Goal: Task Accomplishment & Management: Use online tool/utility

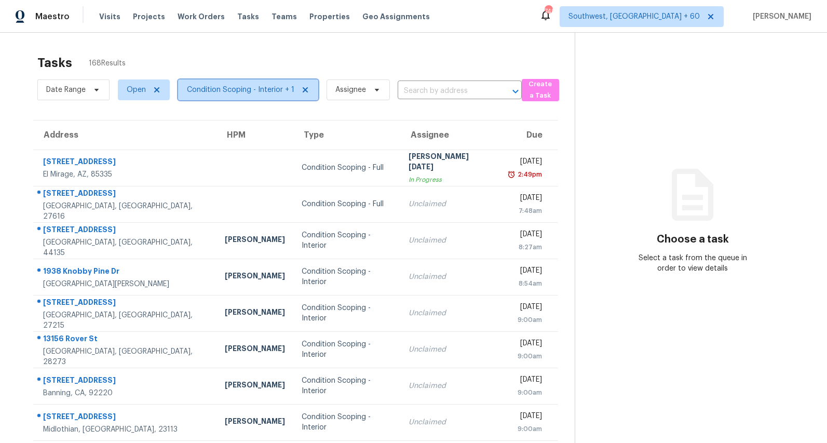
click at [227, 90] on span "Condition Scoping - Interior + 1" at bounding box center [240, 90] width 107 height 10
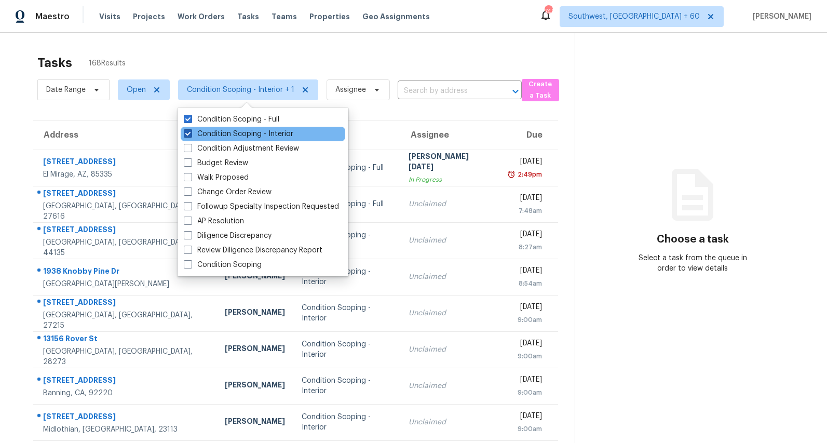
click at [222, 133] on label "Condition Scoping - Interior" at bounding box center [239, 134] width 110 height 10
click at [191, 133] on input "Condition Scoping - Interior" at bounding box center [187, 132] width 7 height 7
checkbox input "false"
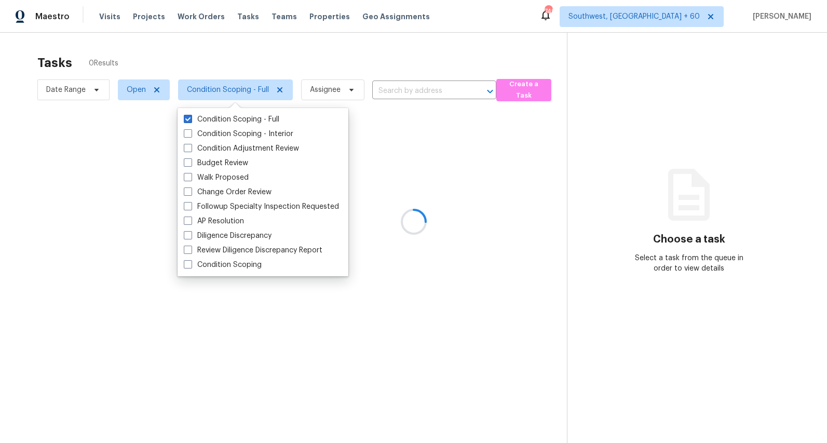
click at [213, 62] on div at bounding box center [413, 221] width 827 height 443
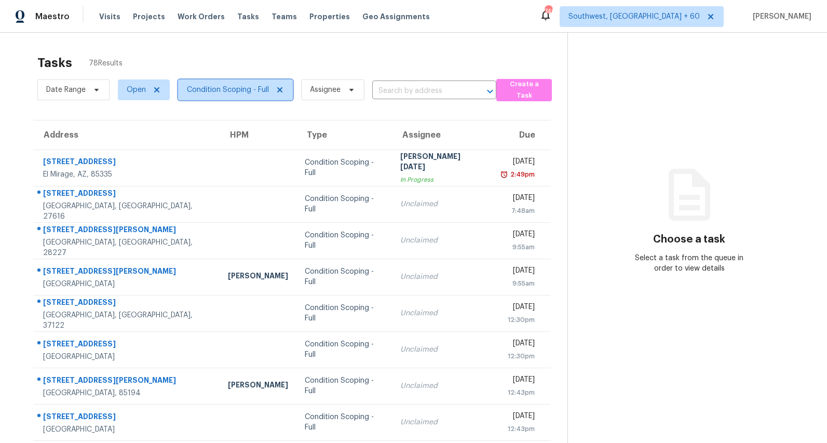
click at [214, 97] on span "Condition Scoping - Full" at bounding box center [235, 89] width 115 height 21
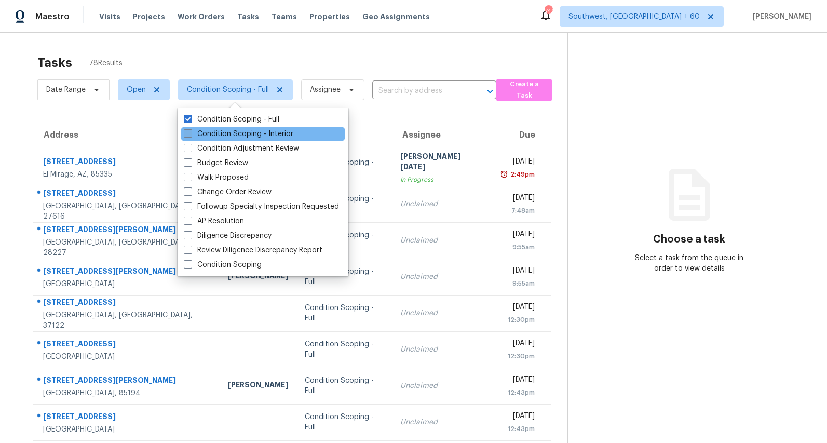
click at [208, 132] on label "Condition Scoping - Interior" at bounding box center [239, 134] width 110 height 10
click at [191, 132] on input "Condition Scoping - Interior" at bounding box center [187, 132] width 7 height 7
checkbox input "true"
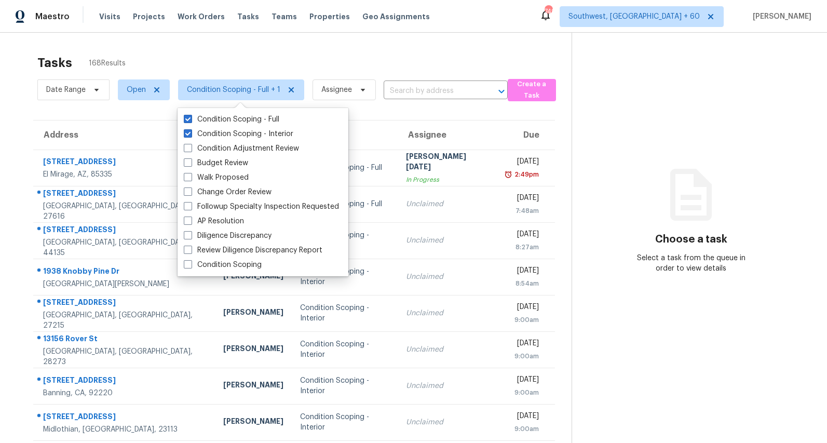
click at [189, 60] on div "Tasks 168 Results" at bounding box center [304, 62] width 534 height 27
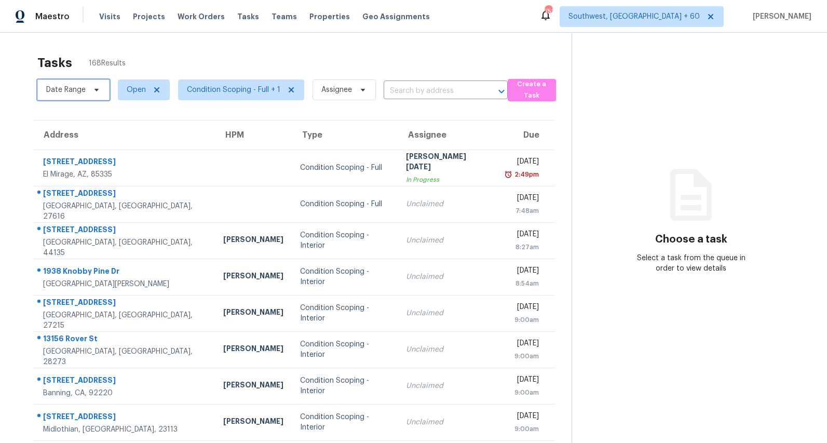
click at [77, 92] on span "Date Range" at bounding box center [65, 90] width 39 height 10
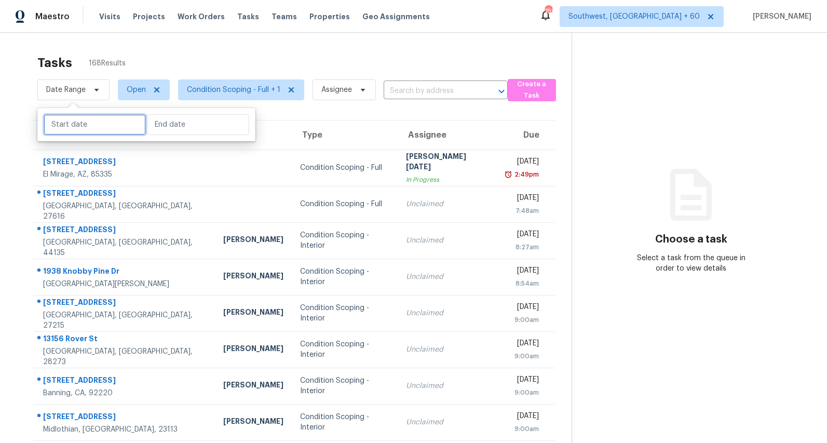
click at [77, 127] on input "text" at bounding box center [95, 124] width 102 height 21
select select "7"
select select "2025"
select select "8"
select select "2025"
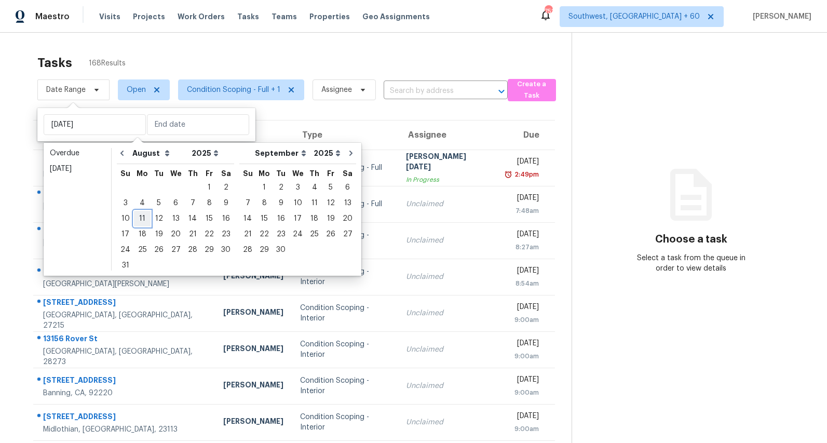
click at [137, 219] on div "11" at bounding box center [142, 218] width 17 height 15
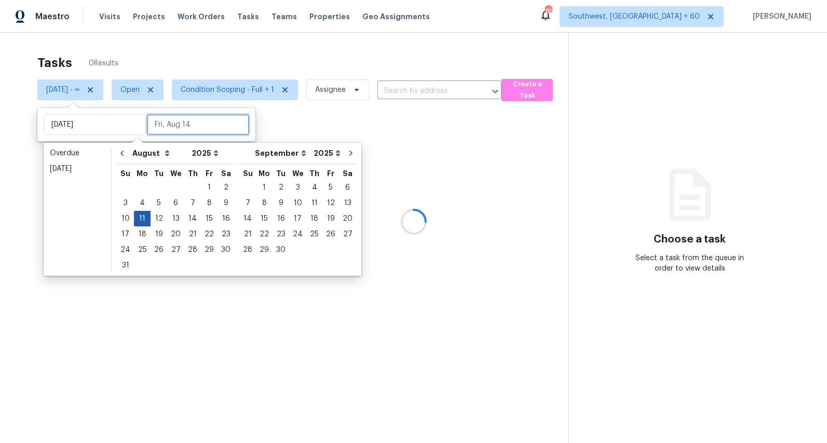
type input "[DATE]"
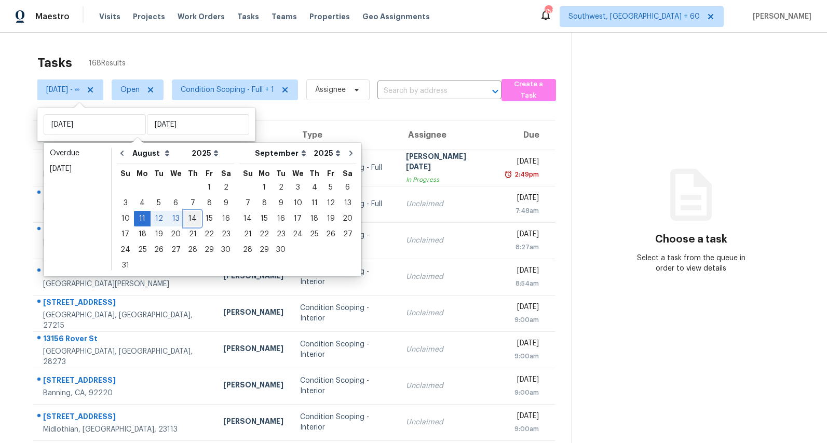
click at [191, 218] on div "14" at bounding box center [192, 218] width 17 height 15
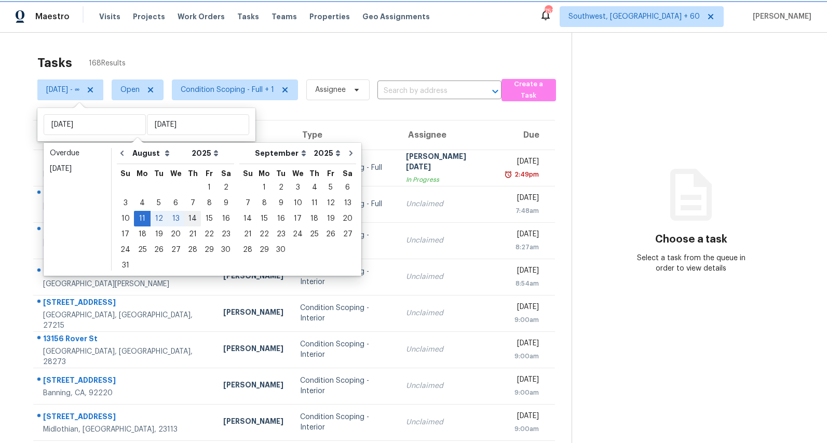
type input "Thu, Aug 14"
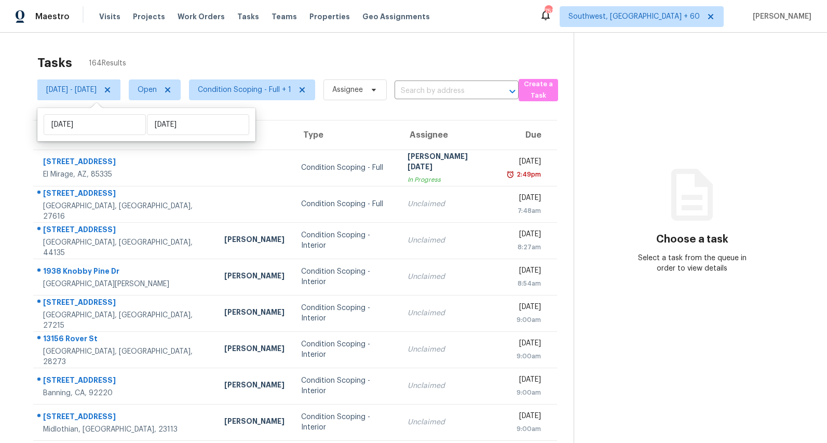
click at [159, 52] on div "Tasks 164 Results" at bounding box center [305, 62] width 536 height 27
click at [73, 93] on span "[DATE] - [DATE]" at bounding box center [71, 90] width 50 height 10
click at [101, 124] on input "Mon, Aug 11" at bounding box center [95, 124] width 102 height 21
select select "7"
select select "2025"
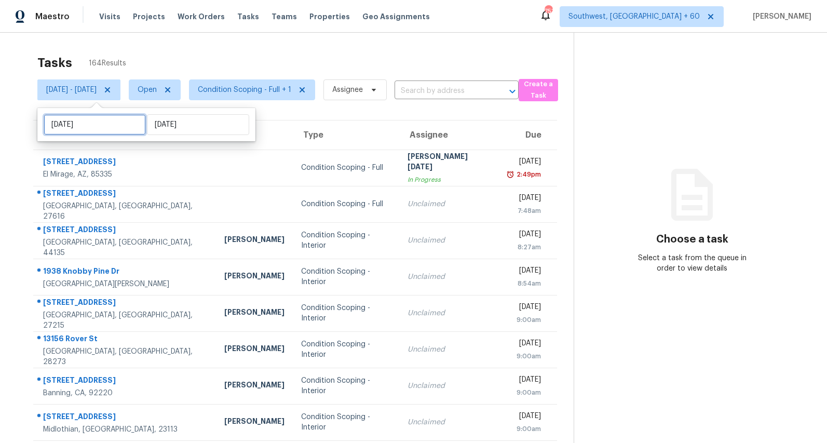
select select "8"
select select "2025"
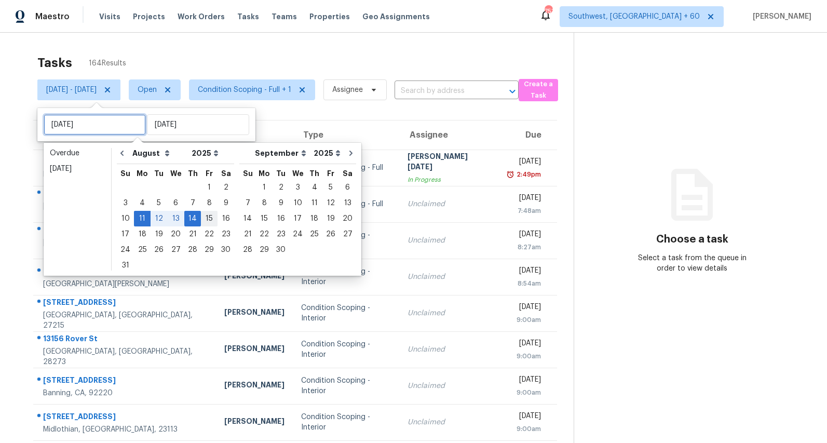
type input "Fri, Aug 15"
click at [206, 216] on div "15" at bounding box center [209, 218] width 17 height 15
type input "Fri, Aug 15"
type input "Thu, Aug 14"
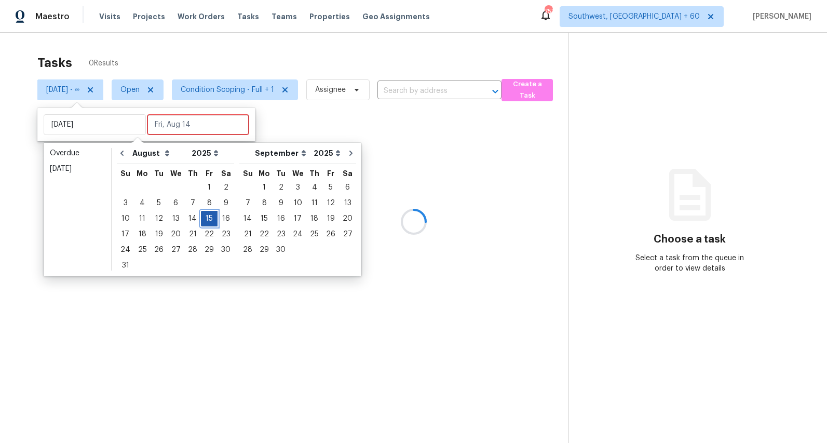
click at [206, 216] on div "15" at bounding box center [209, 218] width 17 height 15
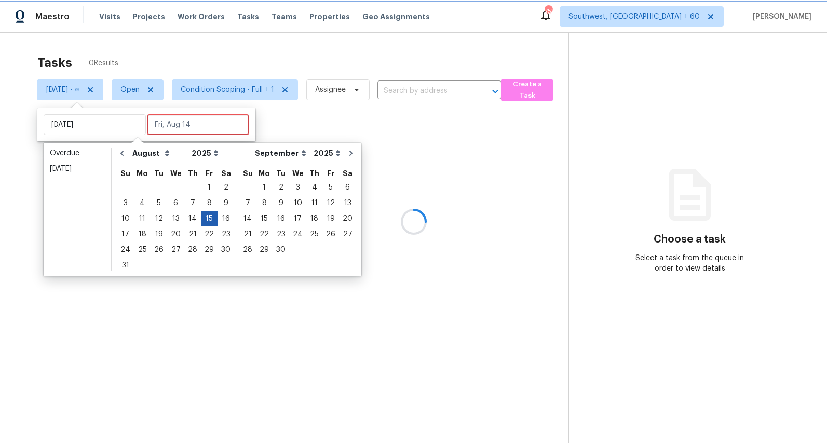
type input "Fri, Aug 15"
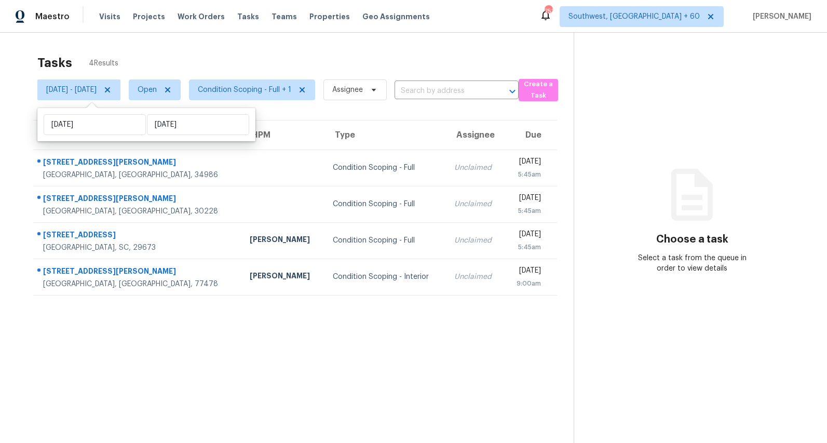
click at [172, 51] on div "Tasks 4 Results" at bounding box center [305, 62] width 536 height 27
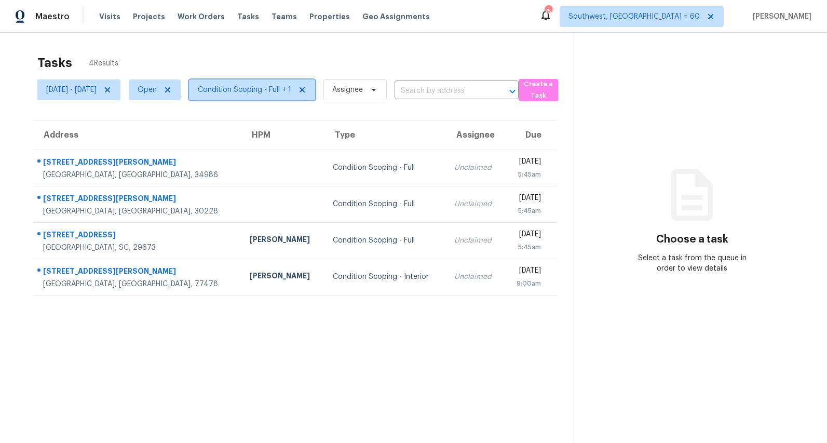
click at [266, 90] on span "Condition Scoping - Full + 1" at bounding box center [244, 90] width 93 height 10
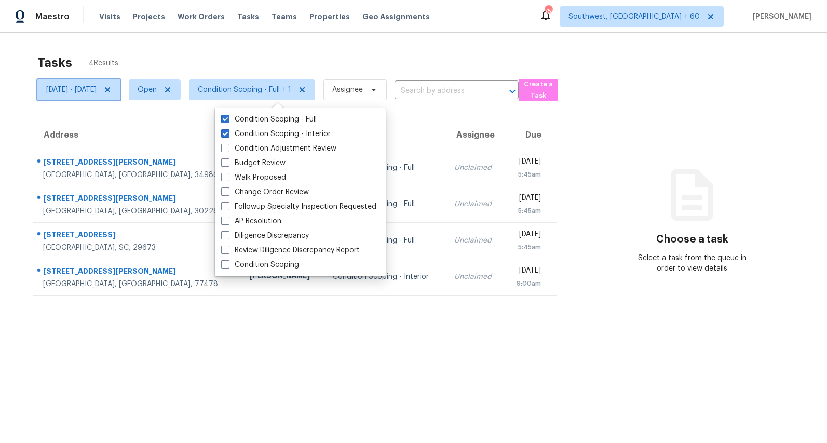
click at [112, 90] on icon at bounding box center [107, 90] width 8 height 8
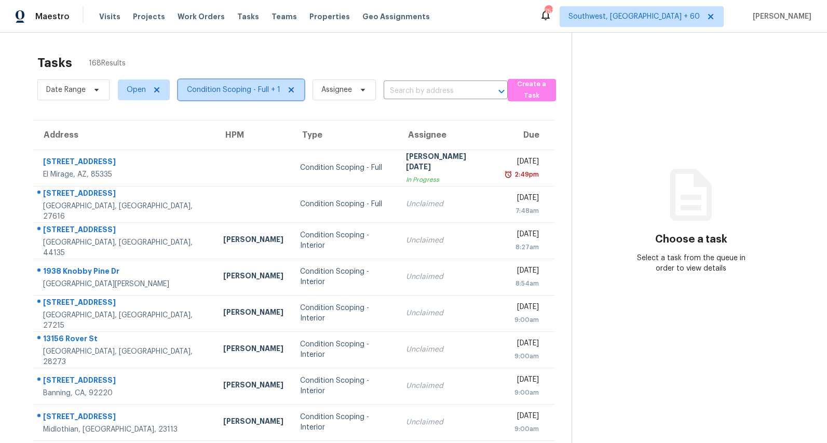
click at [245, 88] on span "Condition Scoping - Full + 1" at bounding box center [233, 90] width 93 height 10
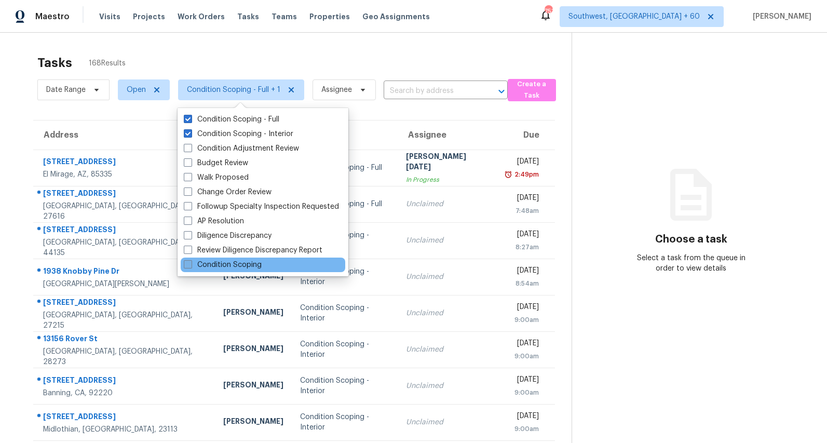
click at [227, 268] on label "Condition Scoping" at bounding box center [223, 265] width 78 height 10
click at [191, 266] on input "Condition Scoping" at bounding box center [187, 263] width 7 height 7
checkbox input "true"
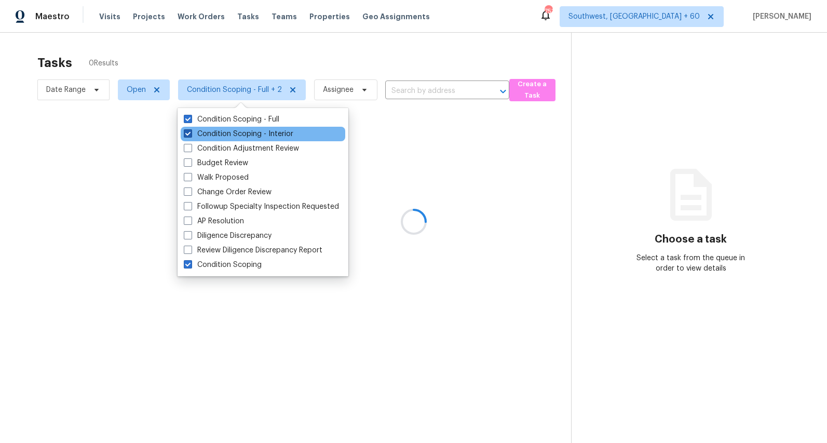
click at [227, 133] on label "Condition Scoping - Interior" at bounding box center [239, 134] width 110 height 10
click at [191, 133] on input "Condition Scoping - Interior" at bounding box center [187, 132] width 7 height 7
checkbox input "false"
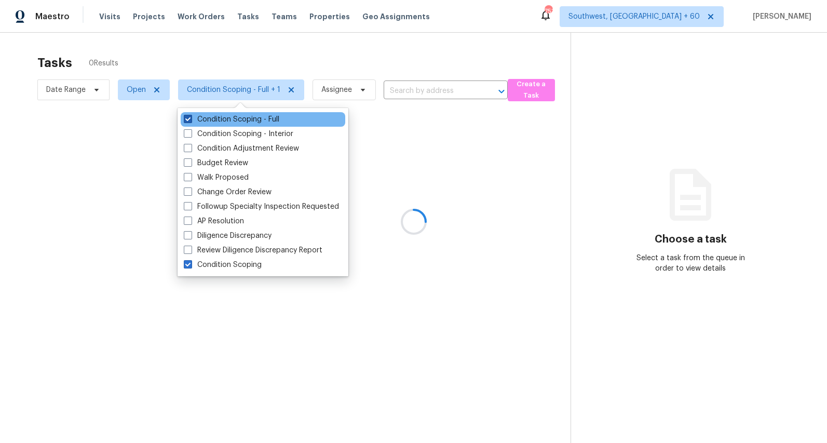
click at [222, 118] on label "Condition Scoping - Full" at bounding box center [232, 119] width 96 height 10
click at [191, 118] on input "Condition Scoping - Full" at bounding box center [187, 117] width 7 height 7
checkbox input "false"
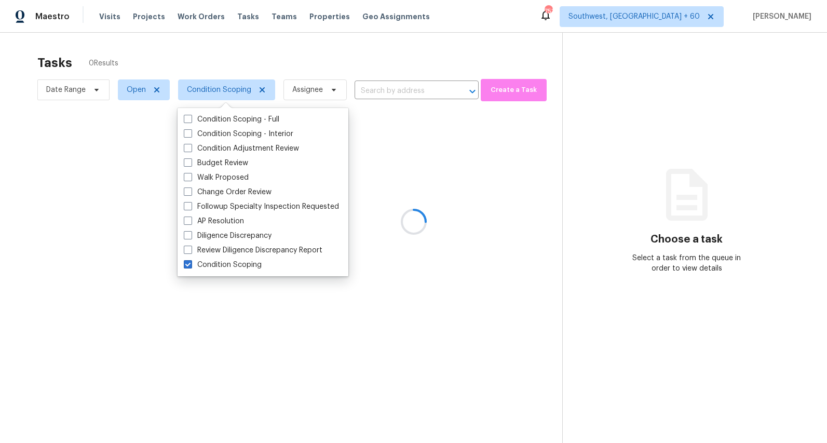
click at [197, 51] on div at bounding box center [413, 221] width 827 height 443
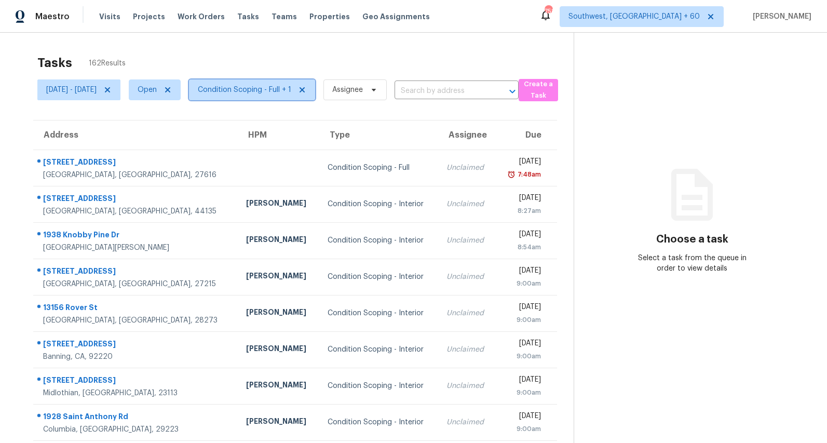
click at [269, 91] on span "Condition Scoping - Full + 1" at bounding box center [244, 90] width 93 height 10
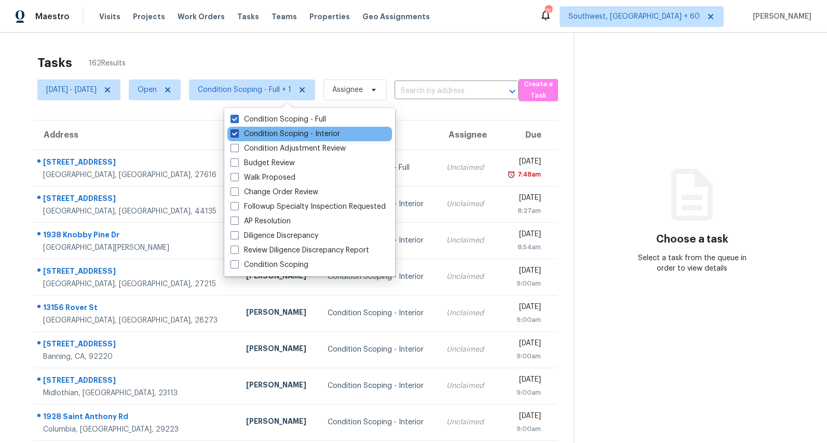
click at [259, 131] on label "Condition Scoping - Interior" at bounding box center [286, 134] width 110 height 10
click at [237, 131] on input "Condition Scoping - Interior" at bounding box center [234, 132] width 7 height 7
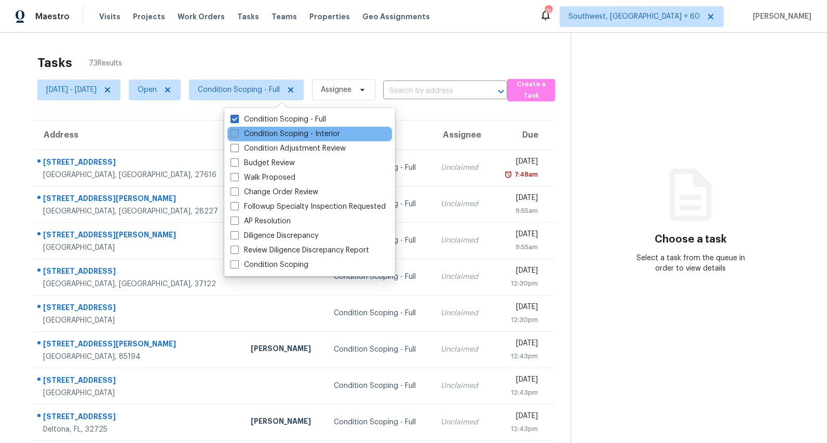
click at [277, 132] on label "Condition Scoping - Interior" at bounding box center [286, 134] width 110 height 10
click at [237, 132] on input "Condition Scoping - Interior" at bounding box center [234, 132] width 7 height 7
checkbox input "true"
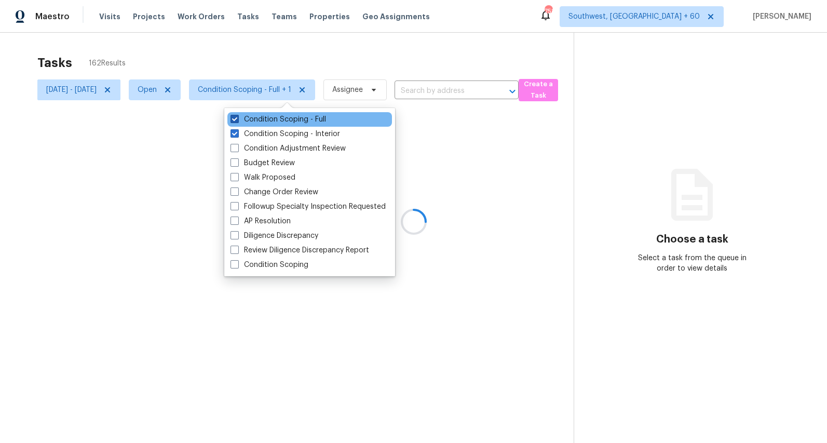
click at [269, 120] on label "Condition Scoping - Full" at bounding box center [279, 119] width 96 height 10
click at [237, 120] on input "Condition Scoping - Full" at bounding box center [234, 117] width 7 height 7
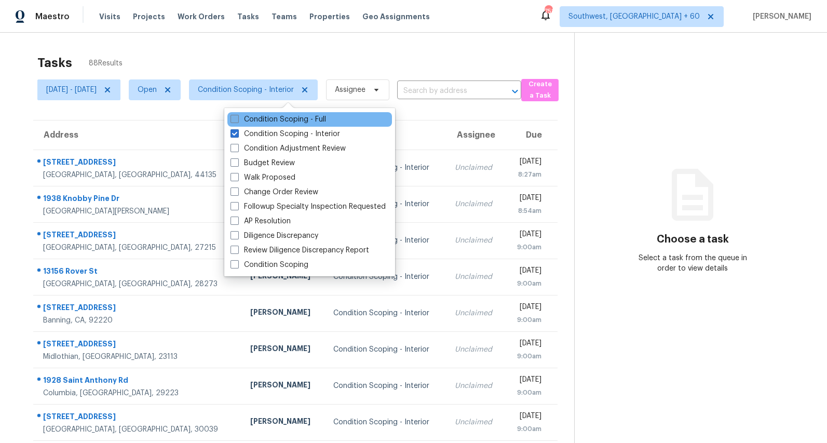
click at [270, 117] on label "Condition Scoping - Full" at bounding box center [279, 119] width 96 height 10
click at [237, 117] on input "Condition Scoping - Full" at bounding box center [234, 117] width 7 height 7
checkbox input "true"
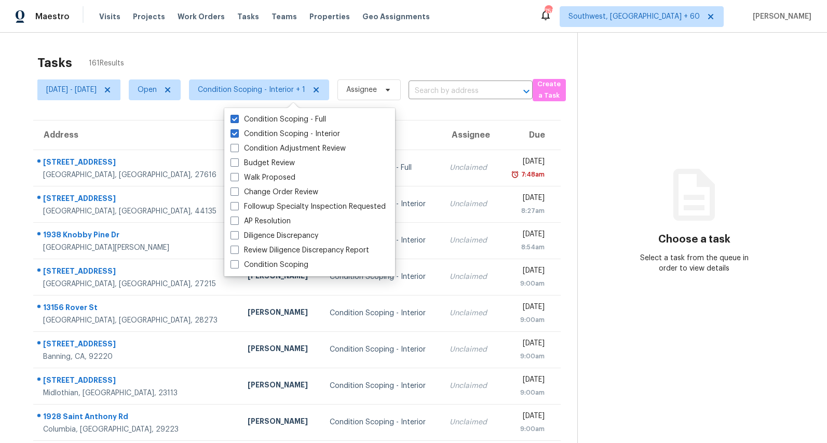
click at [287, 51] on div "Tasks 161 Results" at bounding box center [307, 62] width 540 height 27
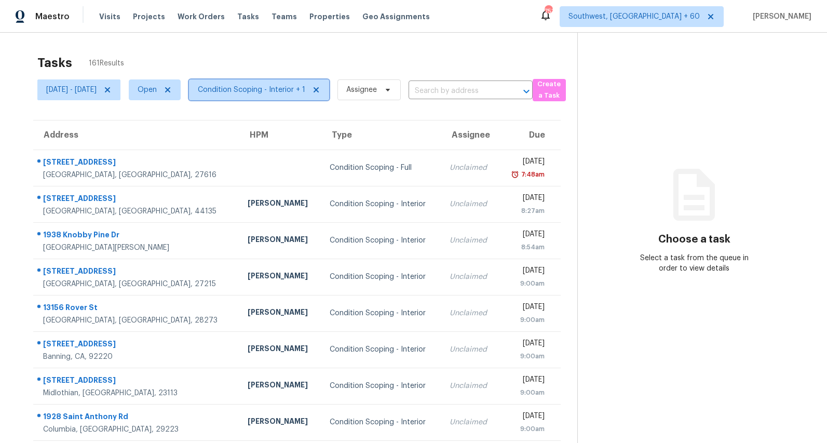
click at [270, 92] on span "Condition Scoping - Interior + 1" at bounding box center [251, 90] width 107 height 10
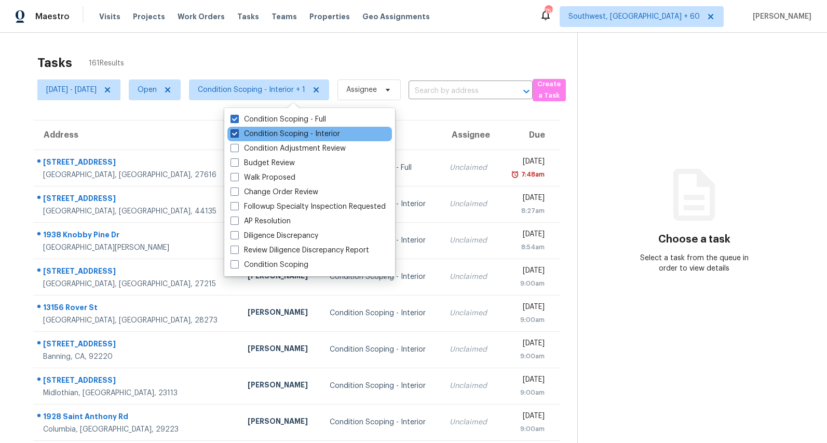
click at [261, 131] on label "Condition Scoping - Interior" at bounding box center [286, 134] width 110 height 10
click at [237, 131] on input "Condition Scoping - Interior" at bounding box center [234, 132] width 7 height 7
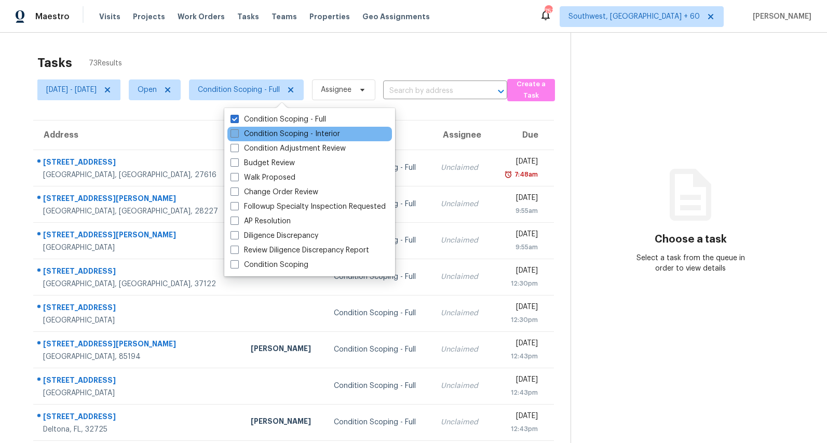
click at [261, 134] on label "Condition Scoping - Interior" at bounding box center [286, 134] width 110 height 10
click at [237, 134] on input "Condition Scoping - Interior" at bounding box center [234, 132] width 7 height 7
checkbox input "true"
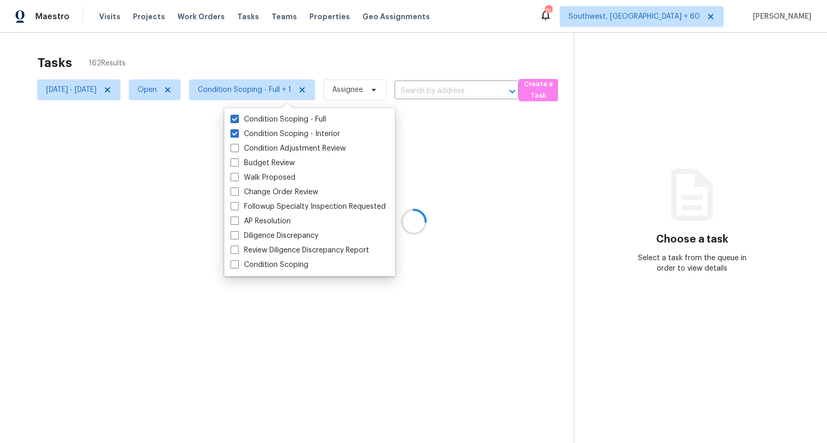
click at [159, 53] on div "Tasks 162 Results" at bounding box center [305, 62] width 536 height 27
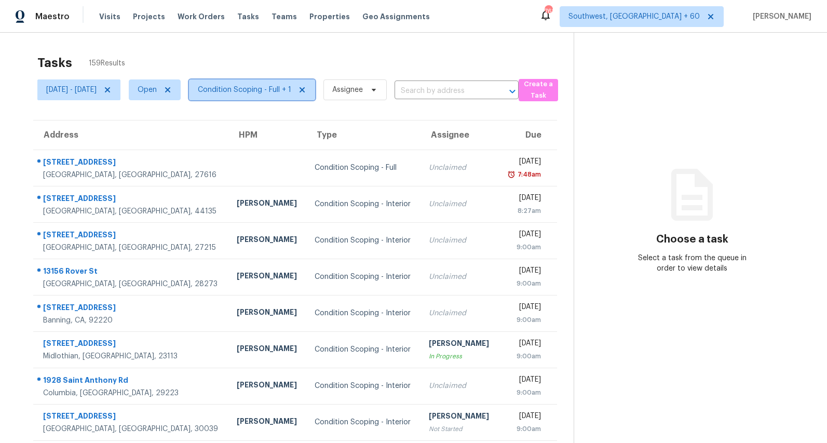
click at [291, 91] on span "Condition Scoping - Full + 1" at bounding box center [244, 90] width 93 height 10
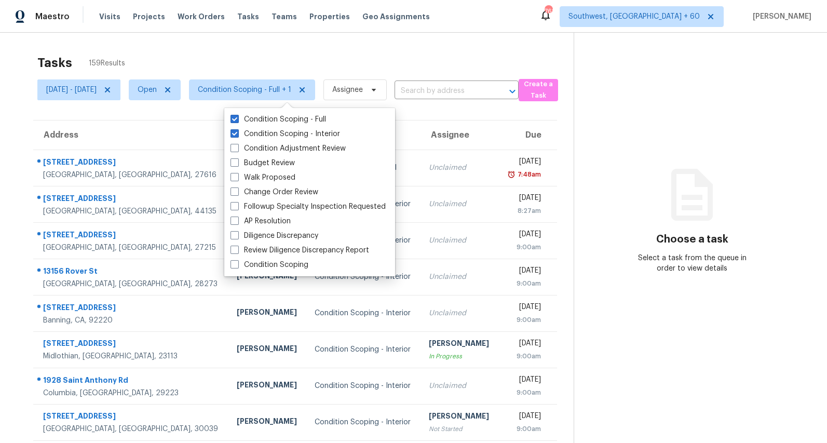
click at [274, 60] on div "Tasks 159 Results" at bounding box center [305, 62] width 536 height 27
